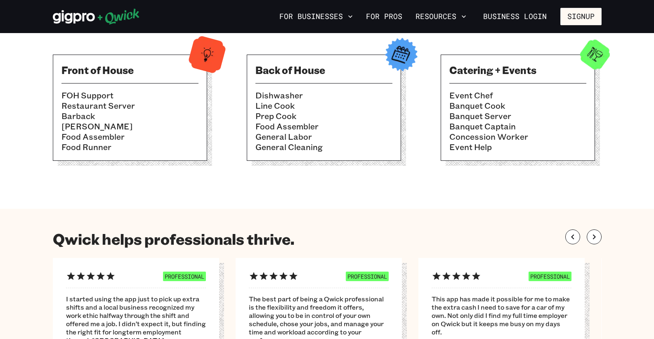
drag, startPoint x: 654, startPoint y: 81, endPoint x: 636, endPoint y: 90, distance: 20.5
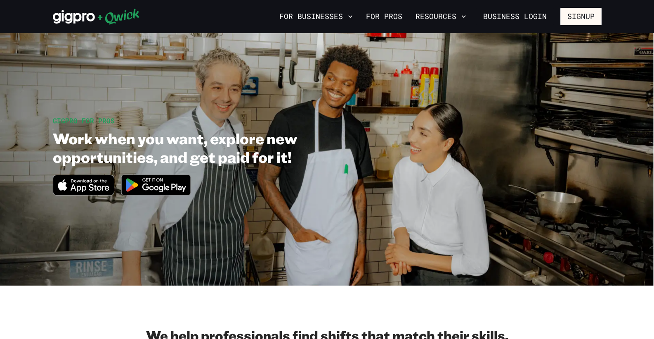
drag, startPoint x: 500, startPoint y: 21, endPoint x: 328, endPoint y: 0, distance: 173.8
click at [360, 2] on div "For Businesses For Pros Resources Business Login Signup" at bounding box center [327, 16] width 654 height 33
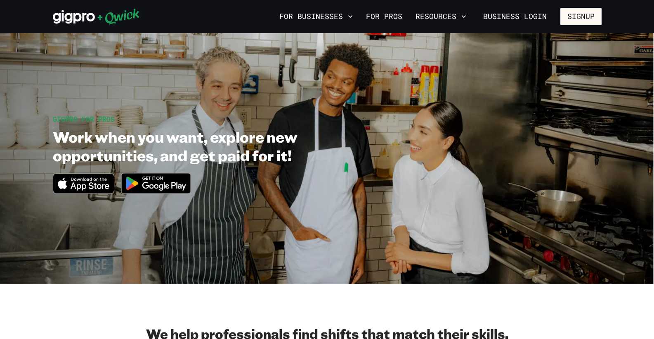
drag, startPoint x: 232, startPoint y: 123, endPoint x: 253, endPoint y: 127, distance: 22.2
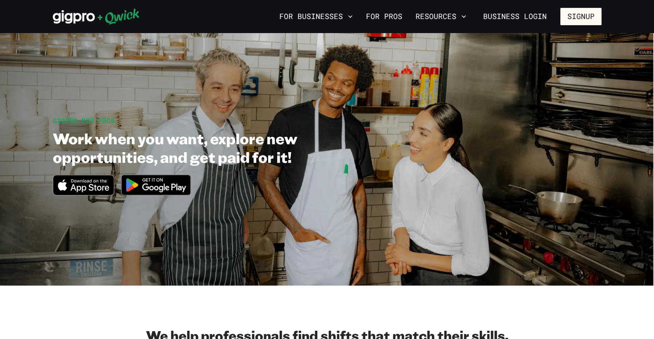
click at [419, 210] on section "GIGPRO FOR PROS Work when you want, explore new opportunities, and get paid for…" at bounding box center [327, 159] width 654 height 252
click at [206, 111] on section "GIGPRO FOR PROS Work when you want, explore new opportunities, and get paid for…" at bounding box center [327, 159] width 654 height 252
click at [541, 166] on div "GIGPRO FOR PROS Work when you want, explore new opportunities, and get paid for…" at bounding box center [327, 159] width 549 height 87
drag, startPoint x: 288, startPoint y: 4, endPoint x: 570, endPoint y: 9, distance: 281.6
click at [568, 21] on button "Signup" at bounding box center [581, 16] width 41 height 17
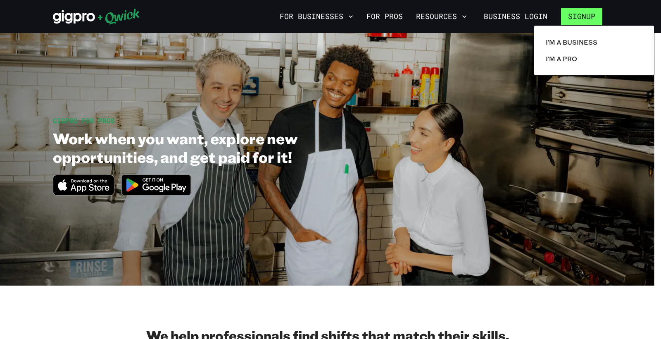
click at [302, 99] on div at bounding box center [330, 169] width 661 height 339
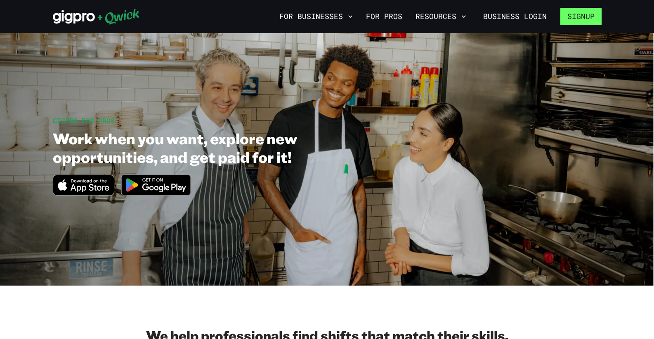
click at [321, 95] on section "GIGPRO FOR PROS Work when you want, explore new opportunities, and get paid for…" at bounding box center [327, 159] width 654 height 252
click at [320, 91] on section "GIGPRO FOR PROS Work when you want, explore new opportunities, and get paid for…" at bounding box center [327, 159] width 654 height 252
click at [296, 96] on section "GIGPRO FOR PROS Work when you want, explore new opportunities, and get paid for…" at bounding box center [327, 159] width 654 height 252
click at [303, 80] on section "GIGPRO FOR PROS Work when you want, explore new opportunities, and get paid for…" at bounding box center [327, 159] width 654 height 252
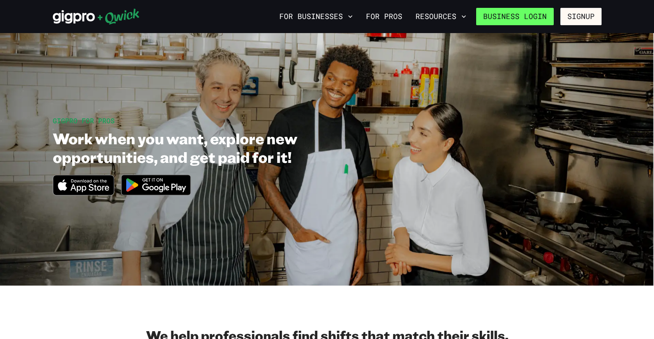
click at [517, 19] on link "Business Login" at bounding box center [515, 16] width 78 height 17
click at [516, 26] on div "For Businesses For Pros Resources Business Login Signup" at bounding box center [327, 16] width 654 height 33
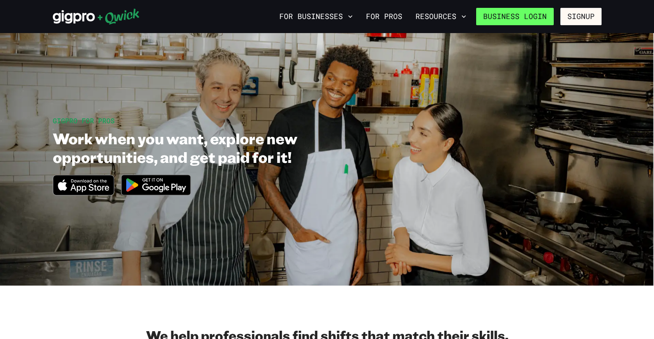
click at [516, 29] on div "For Businesses For Pros Resources Business Login Signup" at bounding box center [327, 16] width 654 height 33
click at [516, 31] on div "For Businesses For Pros Resources Business Login Signup" at bounding box center [327, 16] width 654 height 33
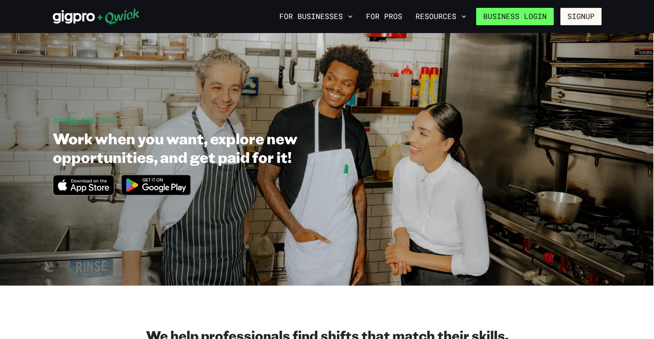
click at [516, 31] on div "For Businesses For Pros Resources Business Login Signup" at bounding box center [327, 16] width 654 height 33
